Goal: Information Seeking & Learning: Learn about a topic

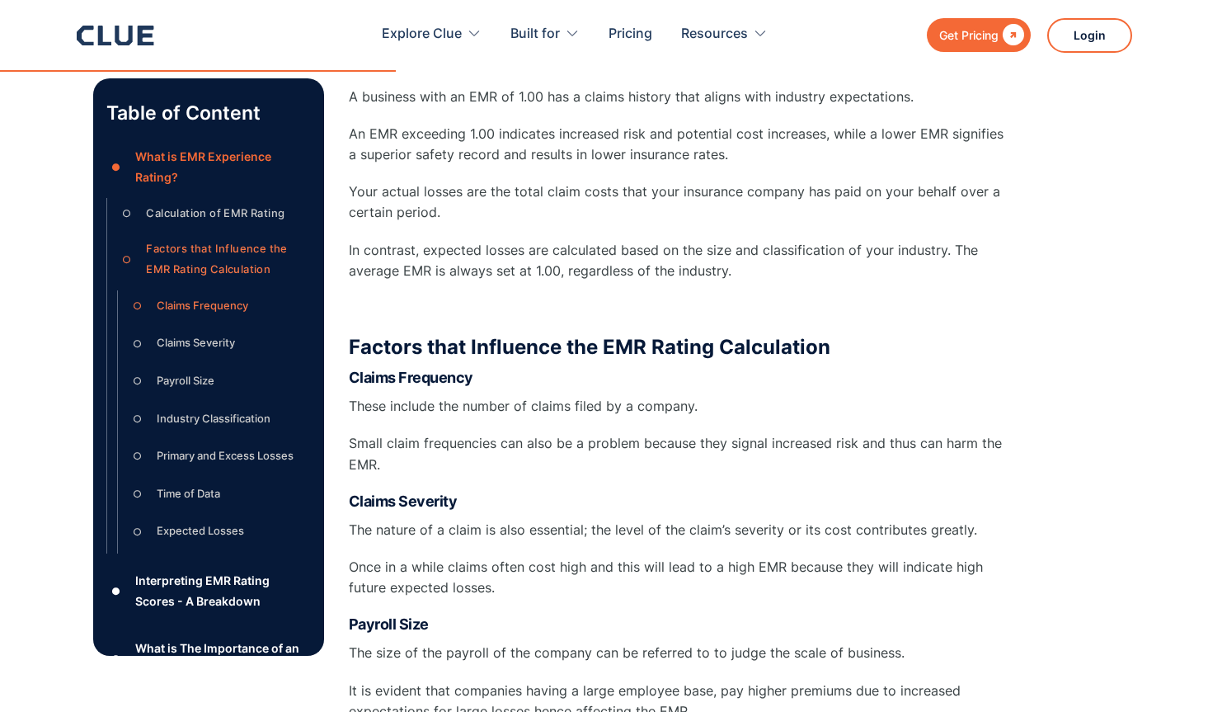
click at [922, 368] on h4 "Claims Frequency" at bounding box center [679, 378] width 660 height 20
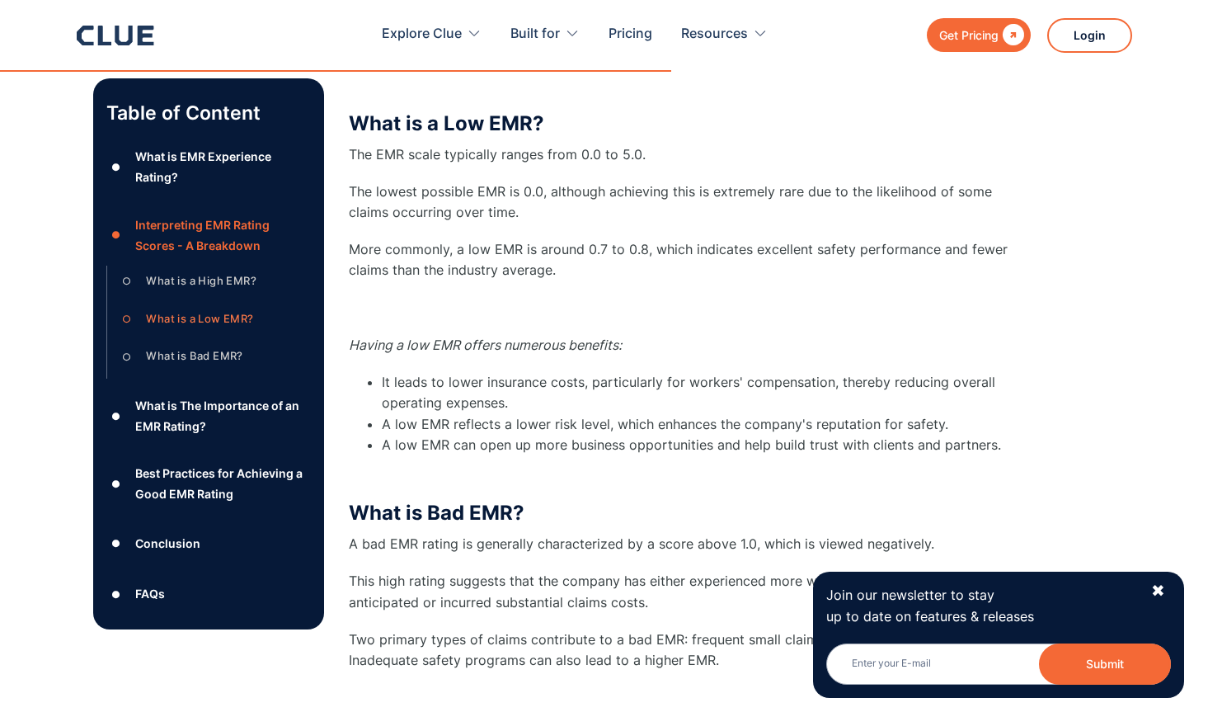
scroll to position [4305, 0]
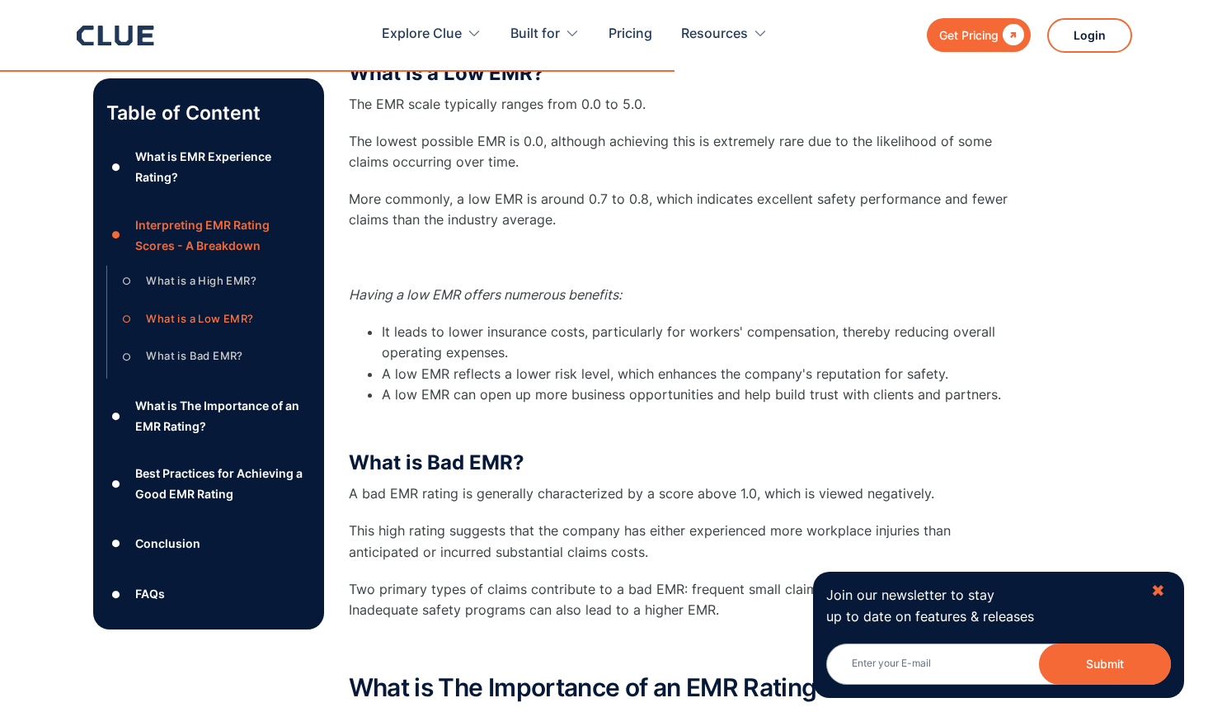
click at [1165, 597] on div "✖" at bounding box center [1158, 591] width 14 height 21
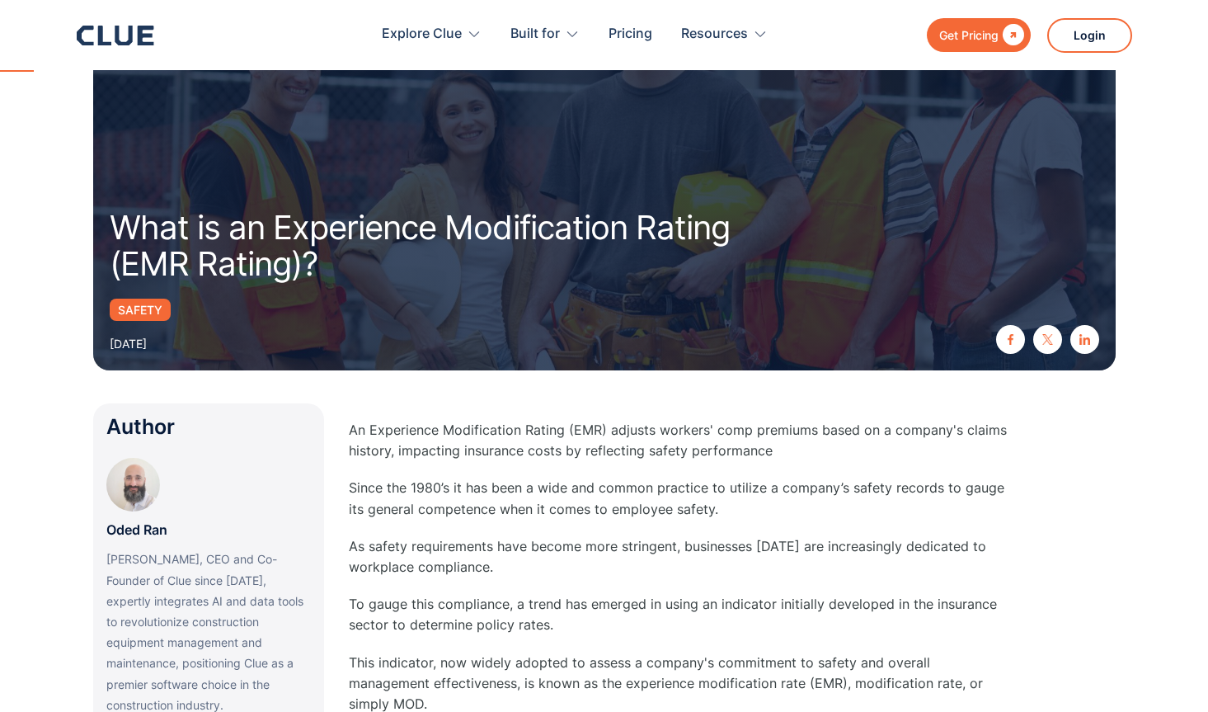
scroll to position [0, 0]
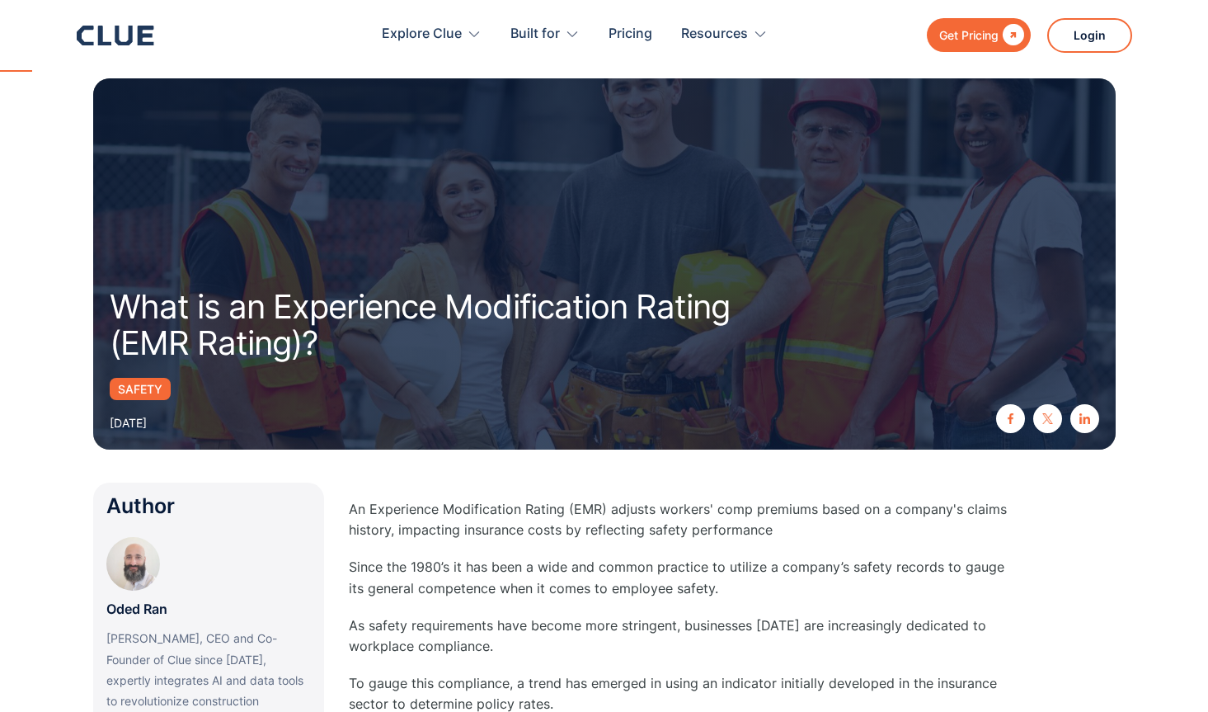
click at [111, 34] on icon at bounding box center [116, 36] width 78 height 20
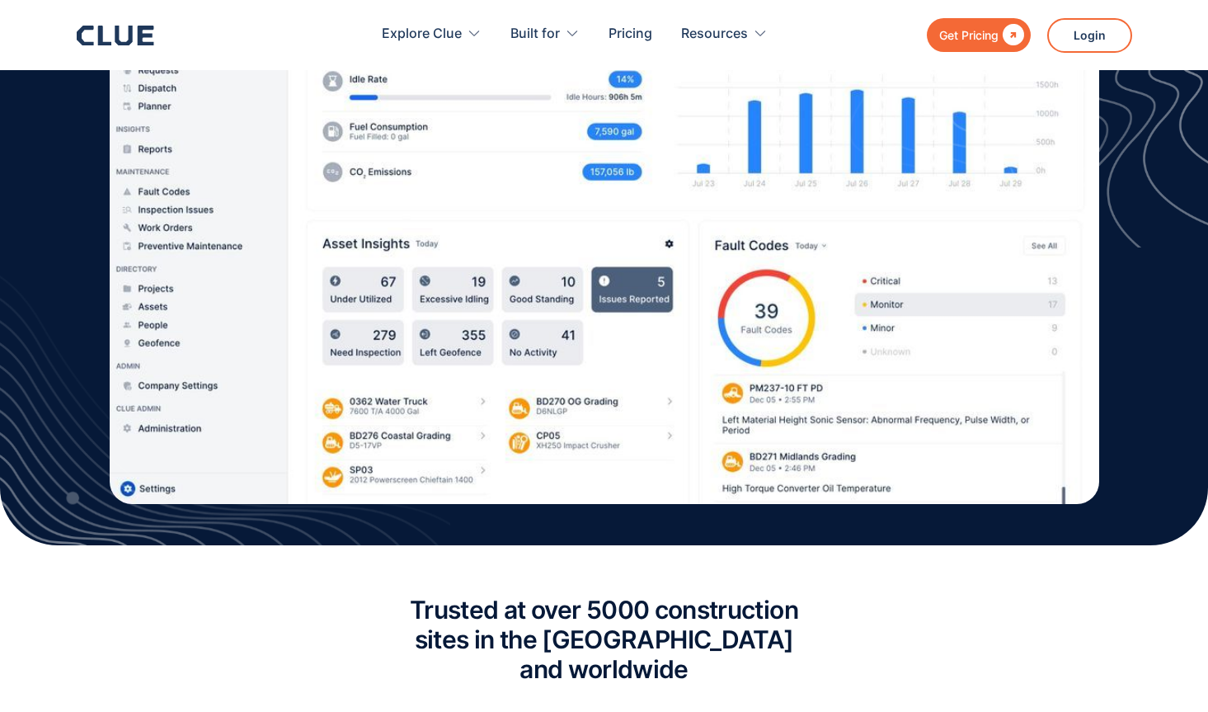
scroll to position [1320, 0]
